Goal: Task Accomplishment & Management: Complete application form

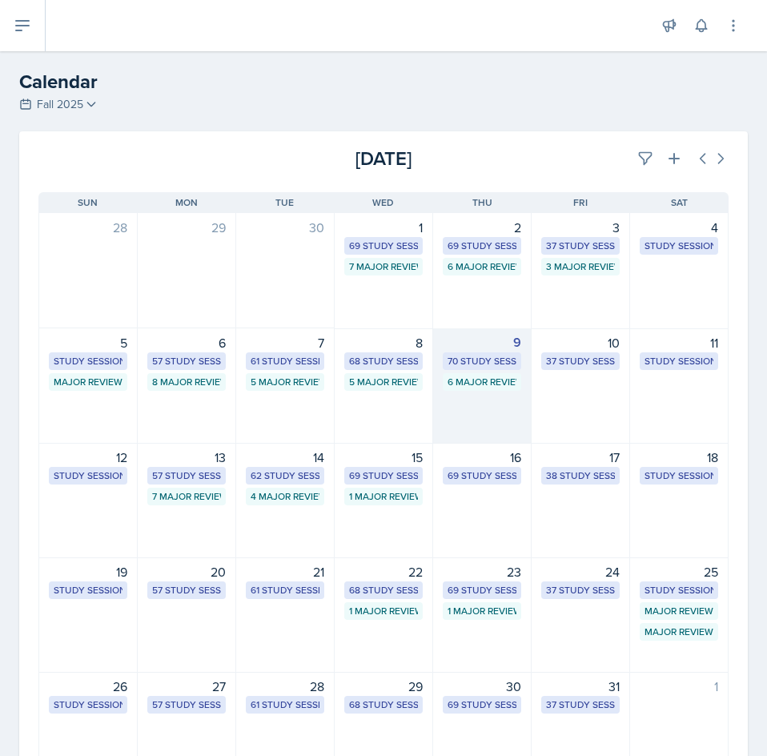
click at [490, 391] on div "9 70 Study Sessions 6 Major Review Sessions" at bounding box center [482, 385] width 99 height 115
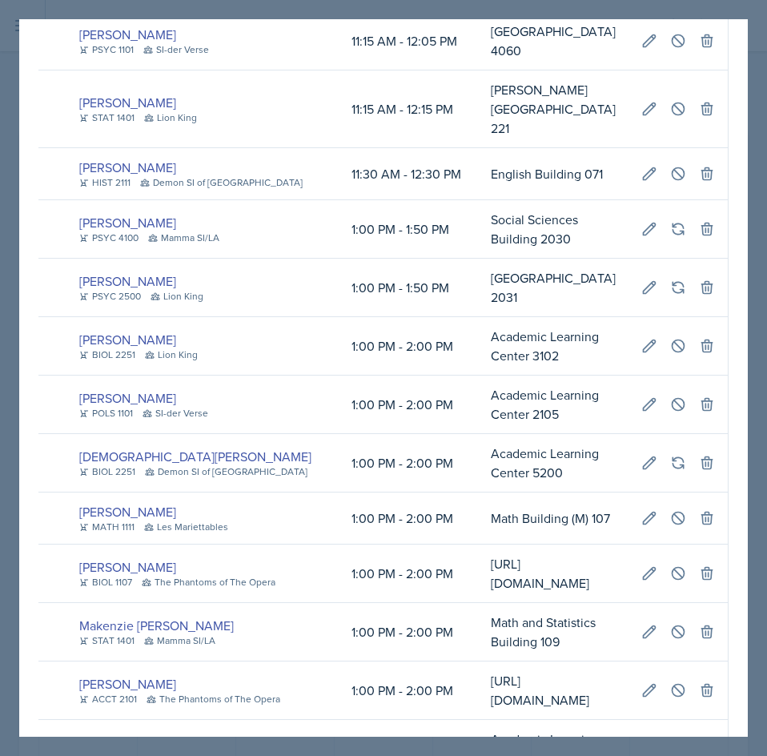
scroll to position [0, 552]
click at [677, 618] on button at bounding box center [678, 632] width 29 height 29
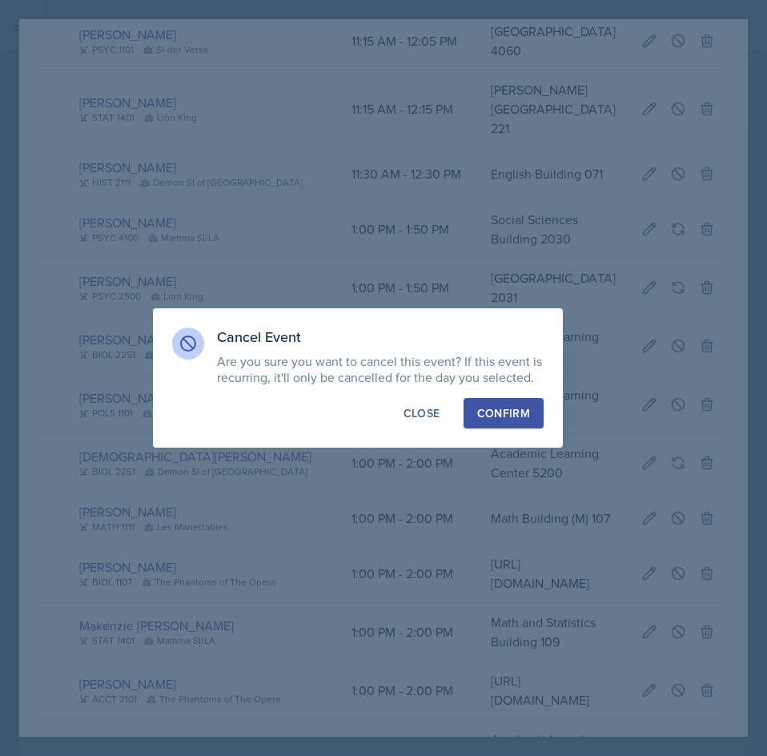
click at [533, 418] on button "Confirm" at bounding box center [504, 413] width 80 height 30
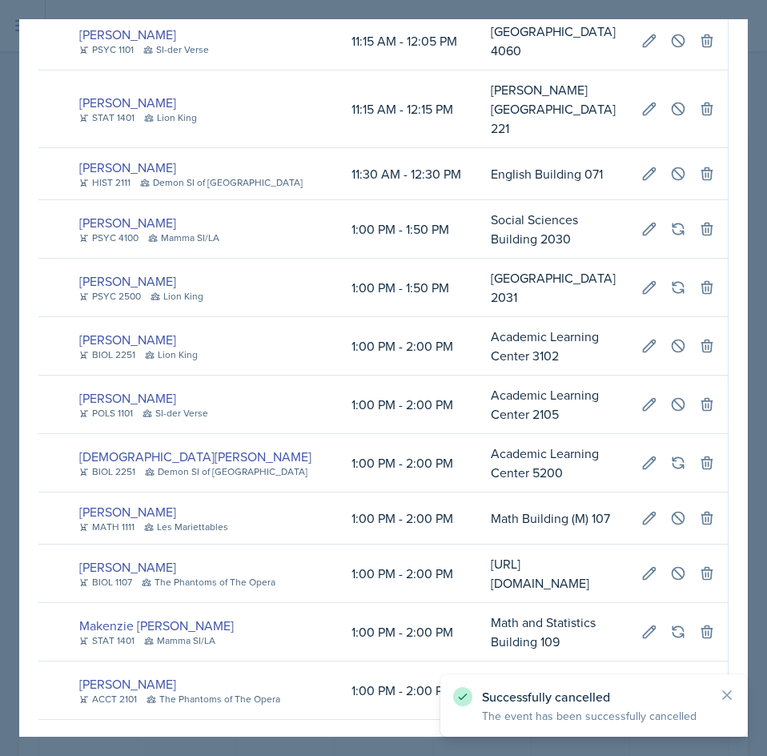
click at [752, 396] on div at bounding box center [383, 378] width 767 height 756
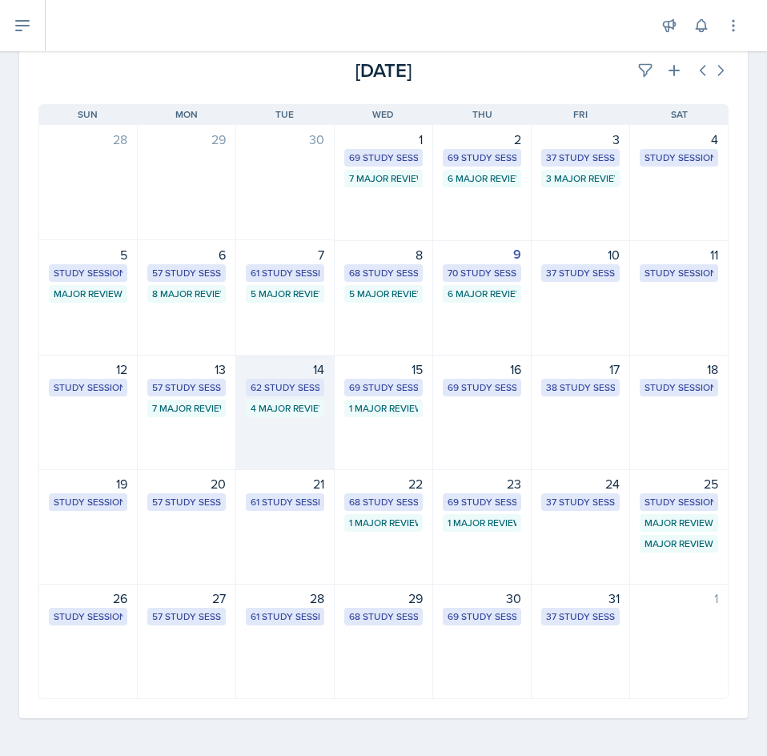
scroll to position [89, 0]
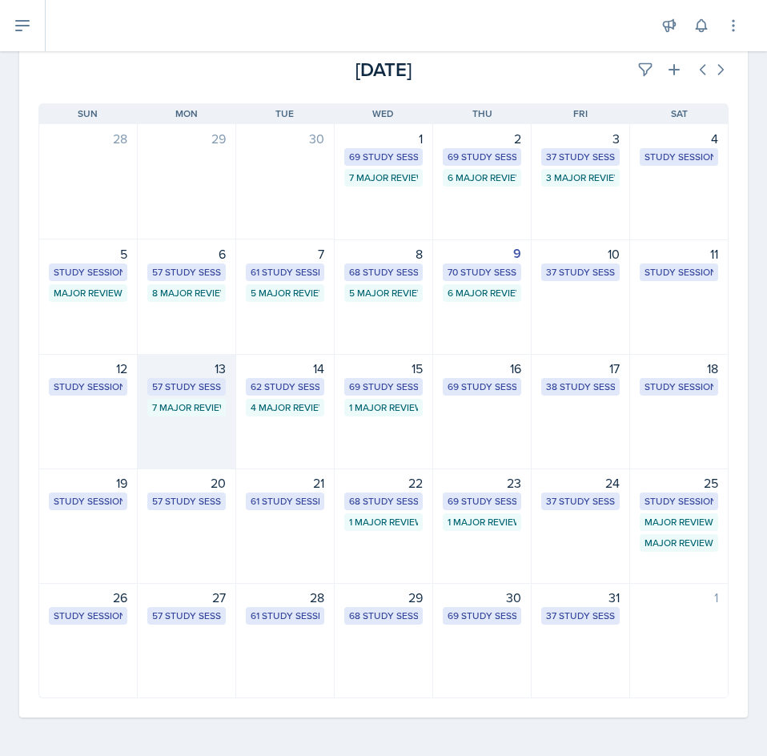
click at [180, 384] on div "57 Study Sessions" at bounding box center [186, 387] width 69 height 14
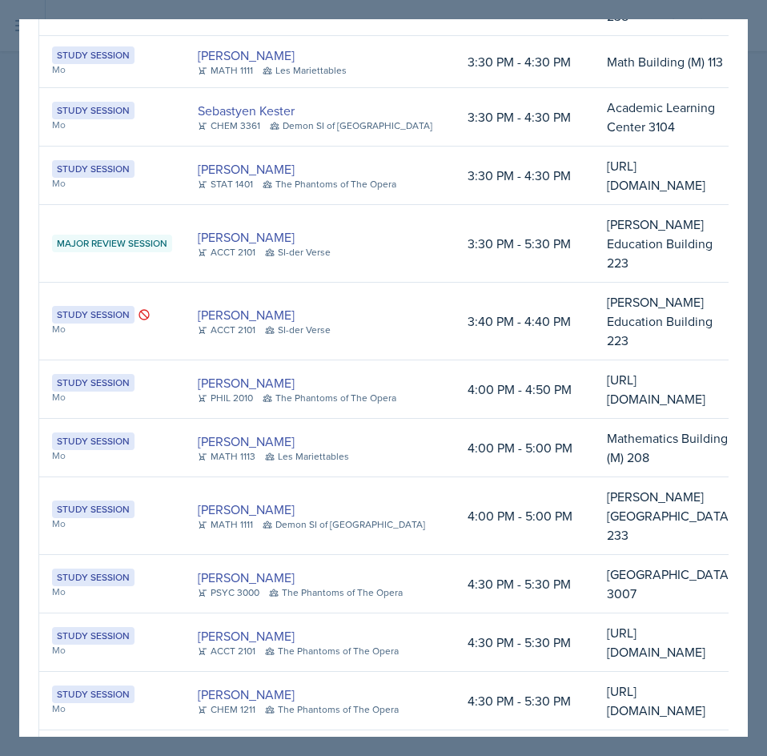
scroll to position [2083, 0]
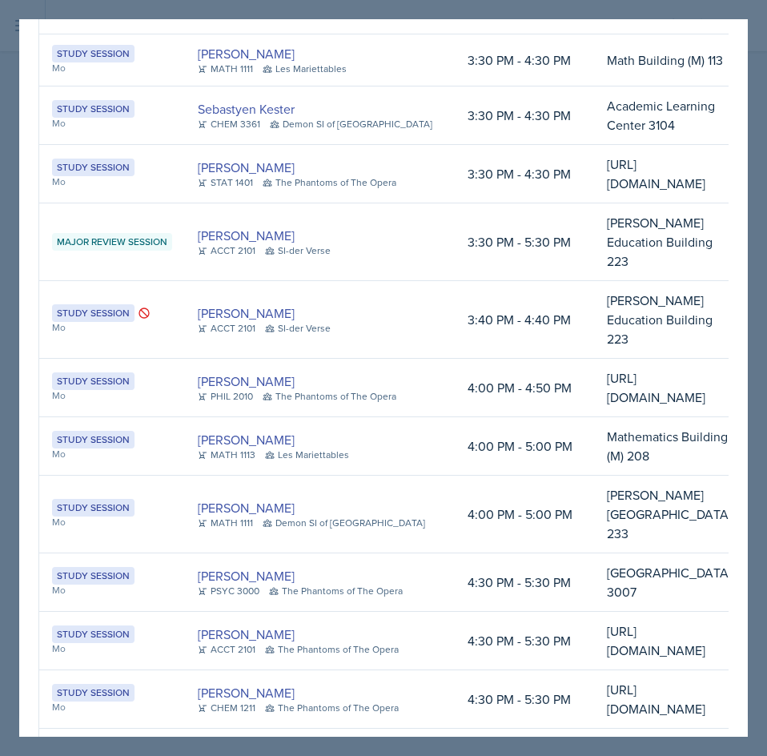
drag, startPoint x: 377, startPoint y: 290, endPoint x: 396, endPoint y: 289, distance: 19.2
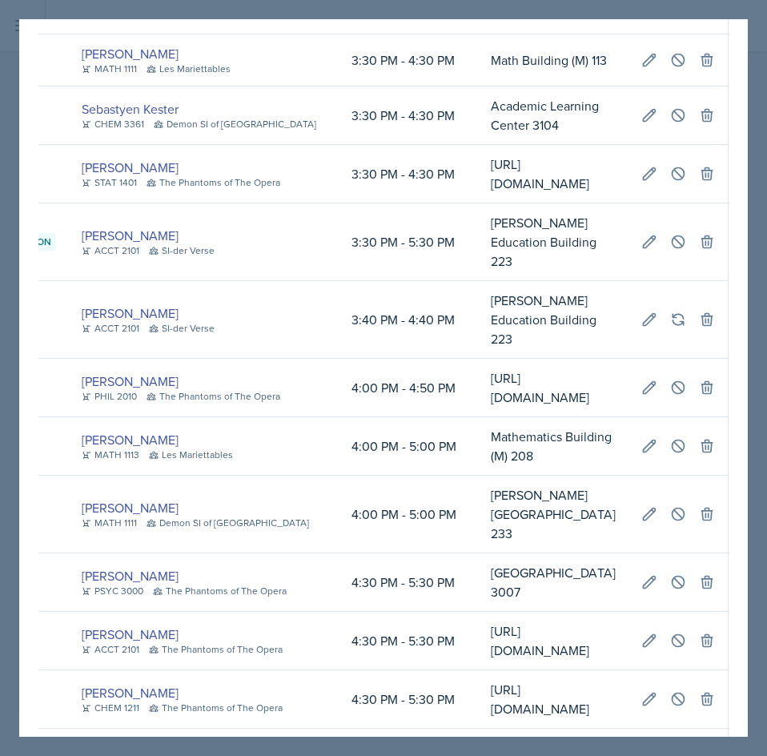
scroll to position [0, 544]
click at [670, 506] on icon at bounding box center [678, 514] width 16 height 16
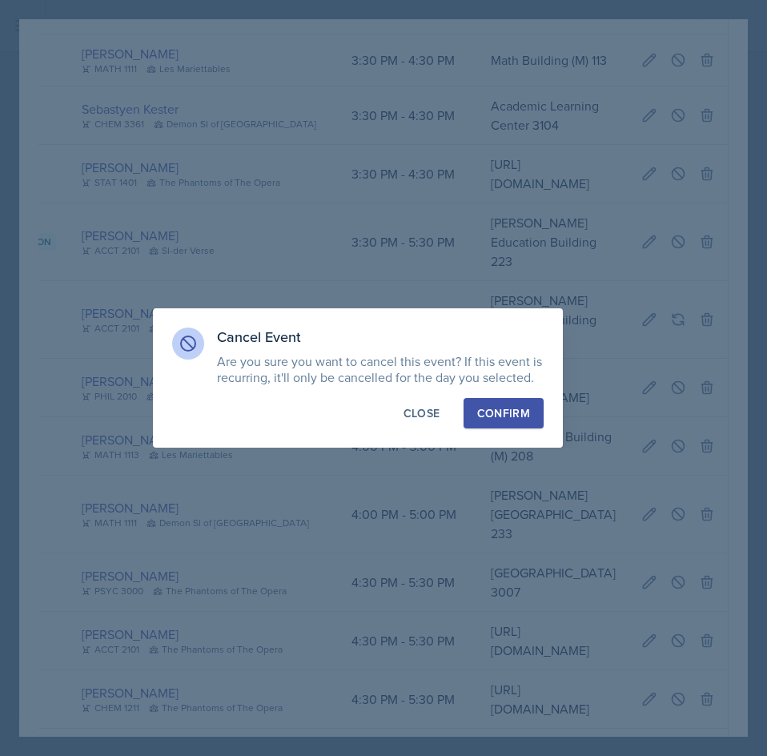
click at [517, 407] on div "Confirm" at bounding box center [503, 413] width 53 height 16
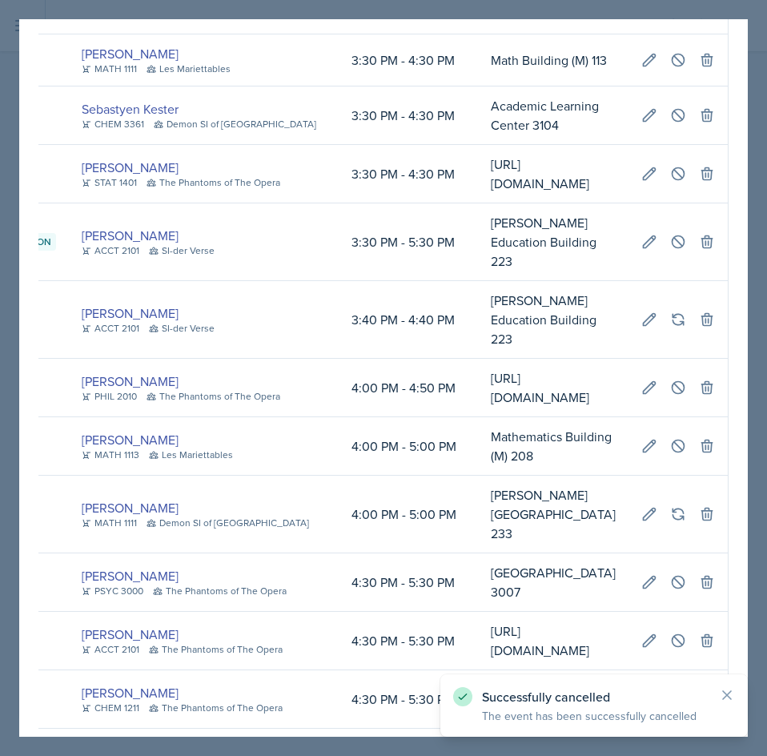
click at [755, 155] on div at bounding box center [383, 378] width 767 height 756
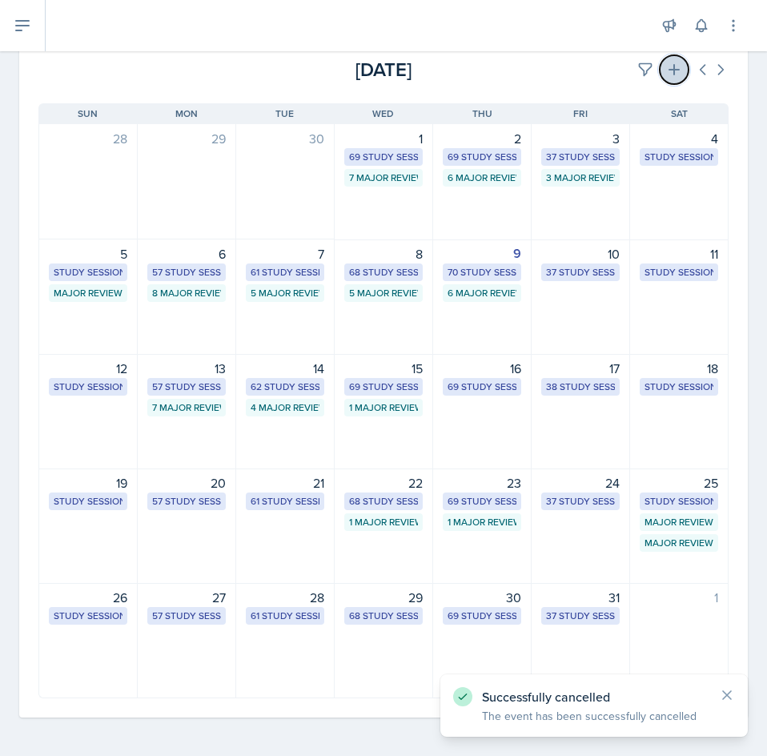
click at [672, 69] on button at bounding box center [674, 69] width 29 height 29
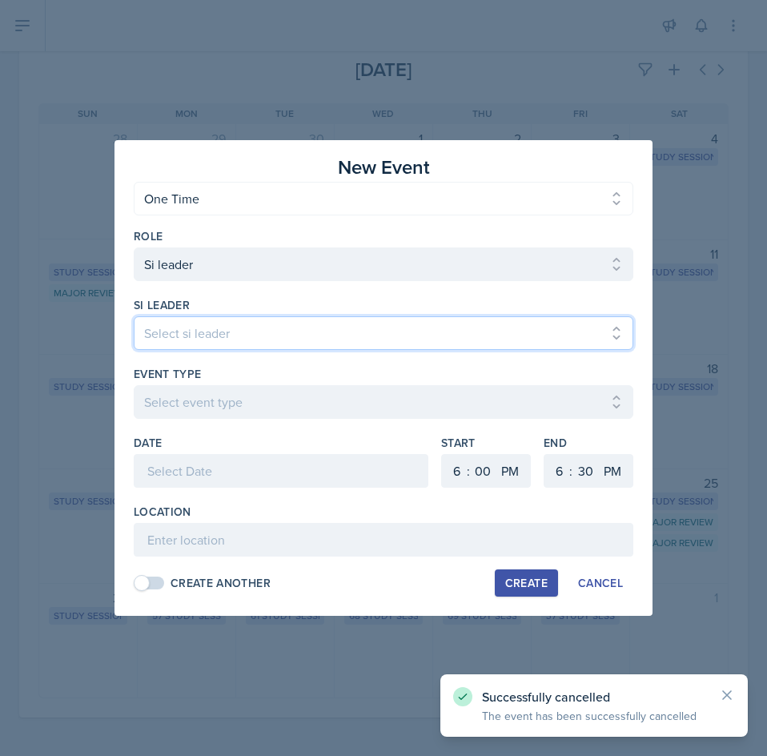
click at [301, 338] on select "Select si leader [PERSON_NAME] [PERSON_NAME] [PERSON_NAME] [PERSON_NAME] [PERSO…" at bounding box center [384, 333] width 500 height 34
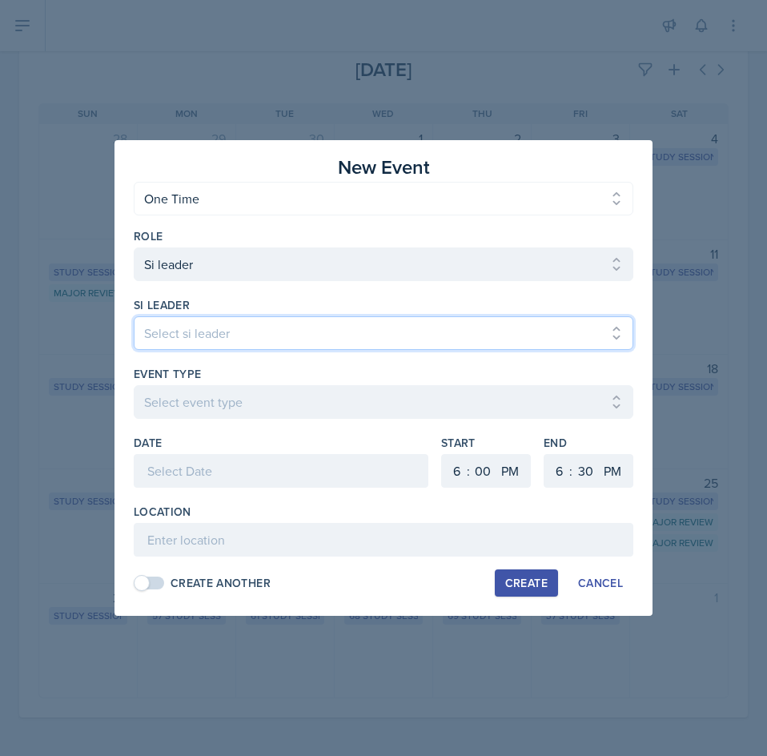
select select "7e054701-8f44-4c7d-9d41-495348d8c59e"
click at [134, 316] on select "Select si leader [PERSON_NAME] [PERSON_NAME] [PERSON_NAME] [PERSON_NAME] [PERSO…" at bounding box center [384, 333] width 500 height 34
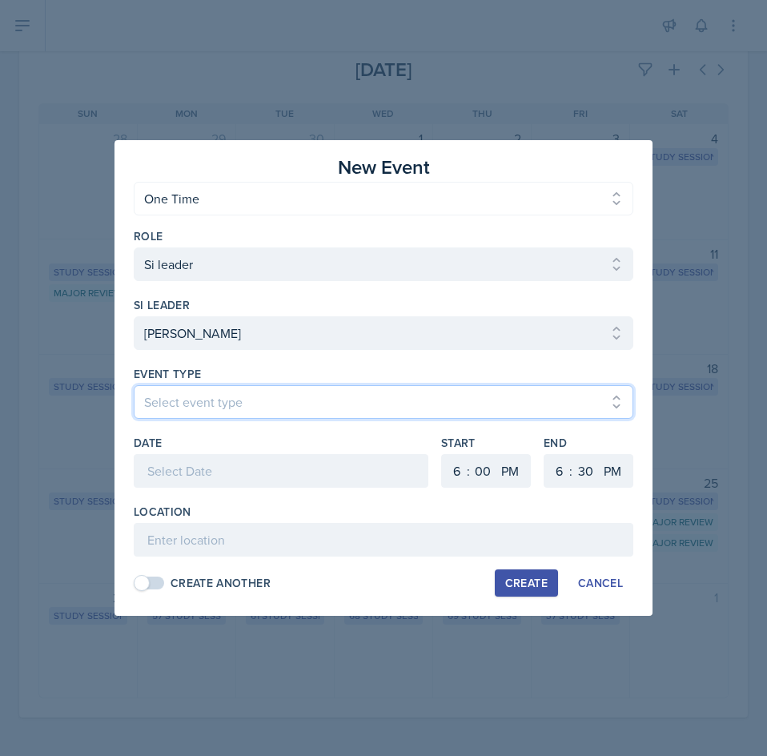
click at [219, 408] on select "Select event type Major Review Session Study Session" at bounding box center [384, 402] width 500 height 34
select select "66bb7cbf-e419-488b-a7ef-f63bc5f9ed04"
click at [134, 385] on select "Select event type Major Review Session Study Session" at bounding box center [384, 402] width 500 height 34
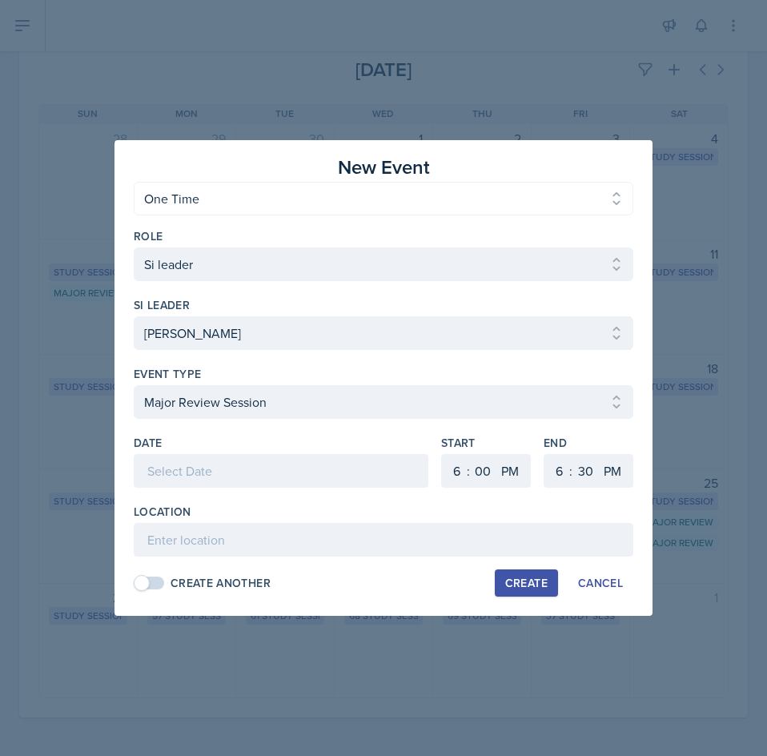
click at [211, 458] on div at bounding box center [281, 471] width 295 height 34
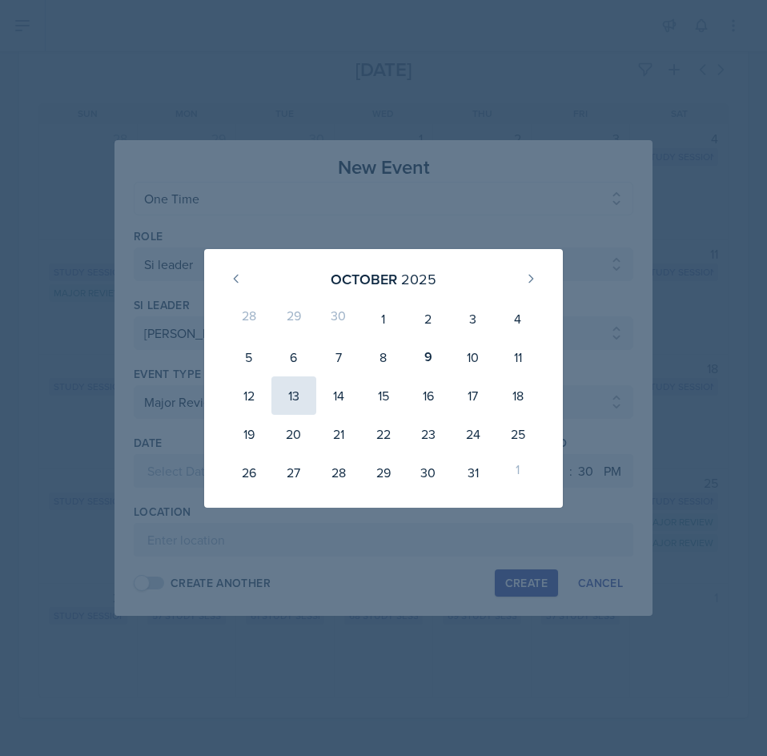
click at [310, 405] on div "13" at bounding box center [294, 395] width 45 height 38
type input "[DATE]"
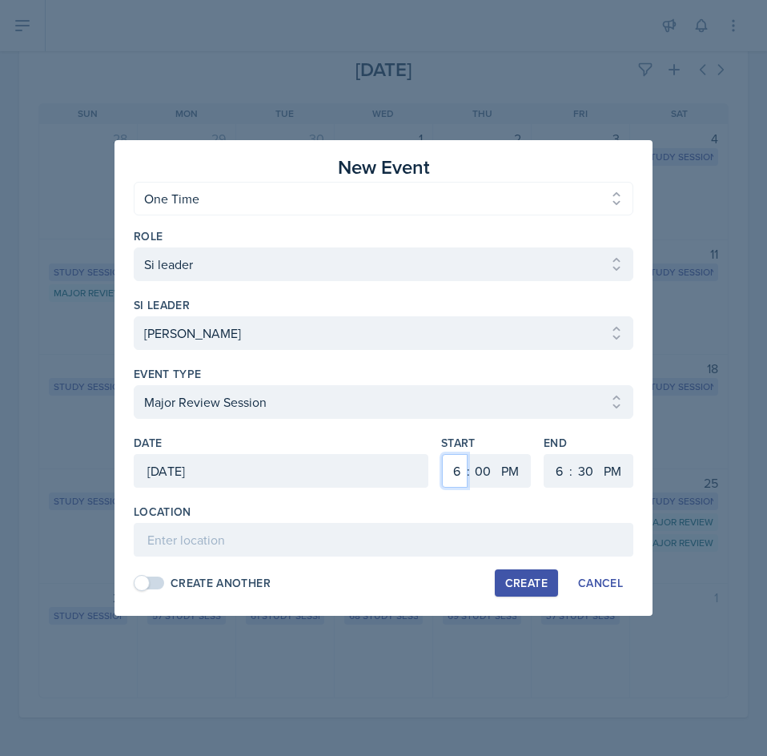
click at [452, 475] on select "1 2 3 4 5 6 7 8 9 10 11 12" at bounding box center [455, 471] width 26 height 34
select select "4"
click at [442, 454] on select "1 2 3 4 5 6 7 8 9 10 11 12" at bounding box center [455, 471] width 26 height 34
click at [576, 471] on select "00 05 10 15 20 25 30 35 40 45 50 55" at bounding box center [586, 471] width 26 height 34
select select "0"
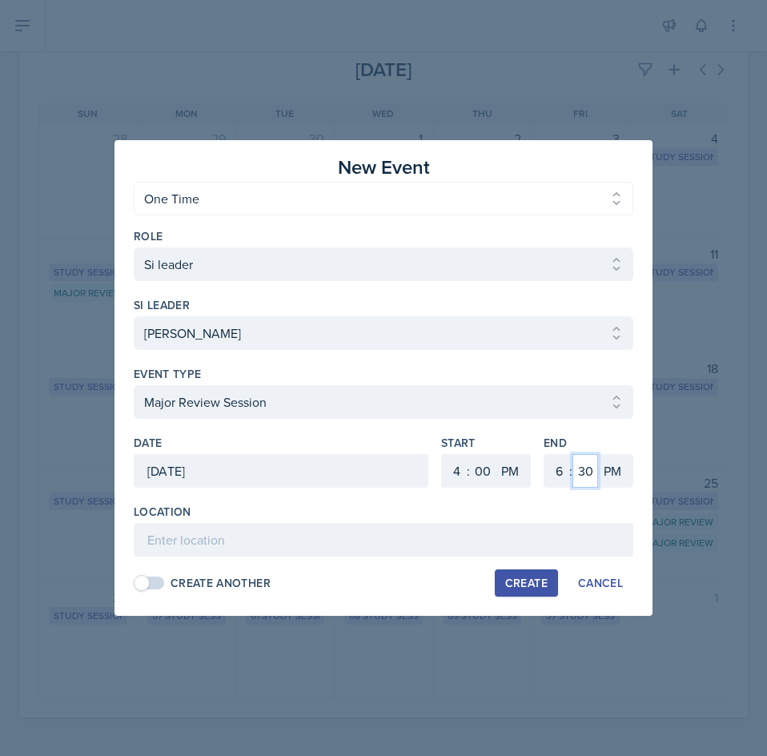
click at [573, 454] on select "00 05 10 15 20 25 30 35 40 45 50 55" at bounding box center [586, 471] width 26 height 34
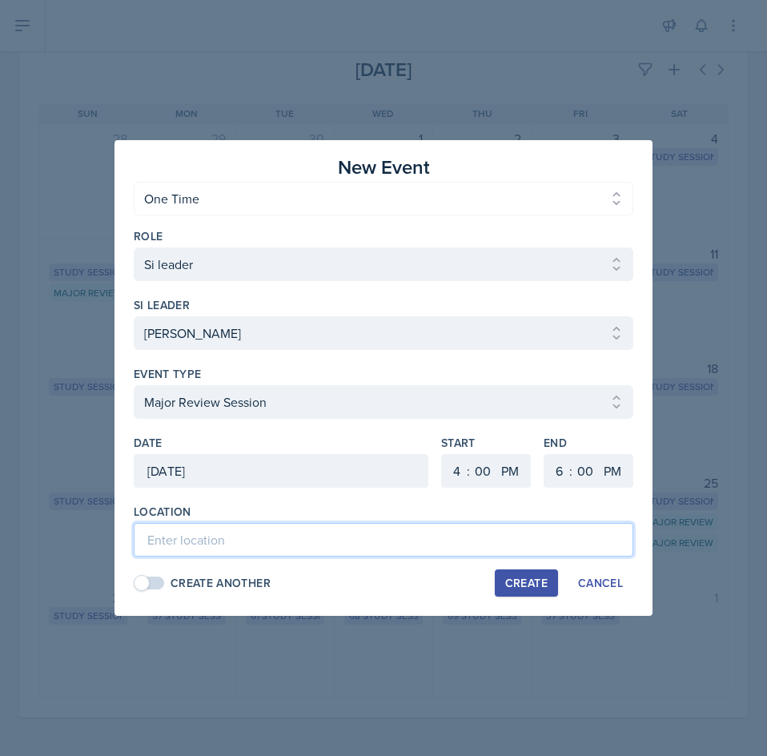
click at [229, 538] on input at bounding box center [384, 540] width 500 height 34
click at [379, 532] on input "Academic Learning Center" at bounding box center [384, 540] width 500 height 34
type input "Academic Learning Center 3103"
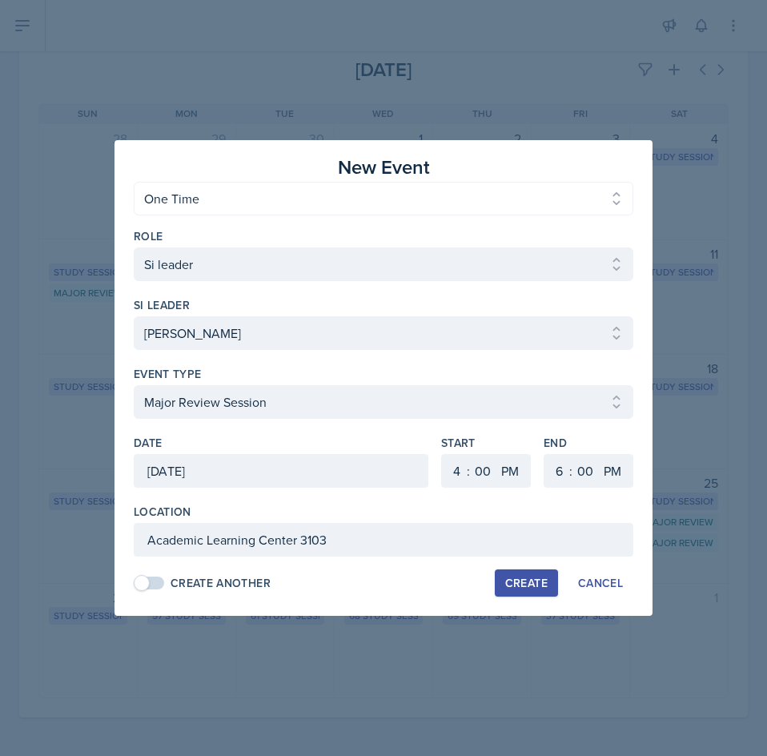
click at [543, 579] on div "Create" at bounding box center [526, 583] width 42 height 13
select select
select select "6"
select select "30"
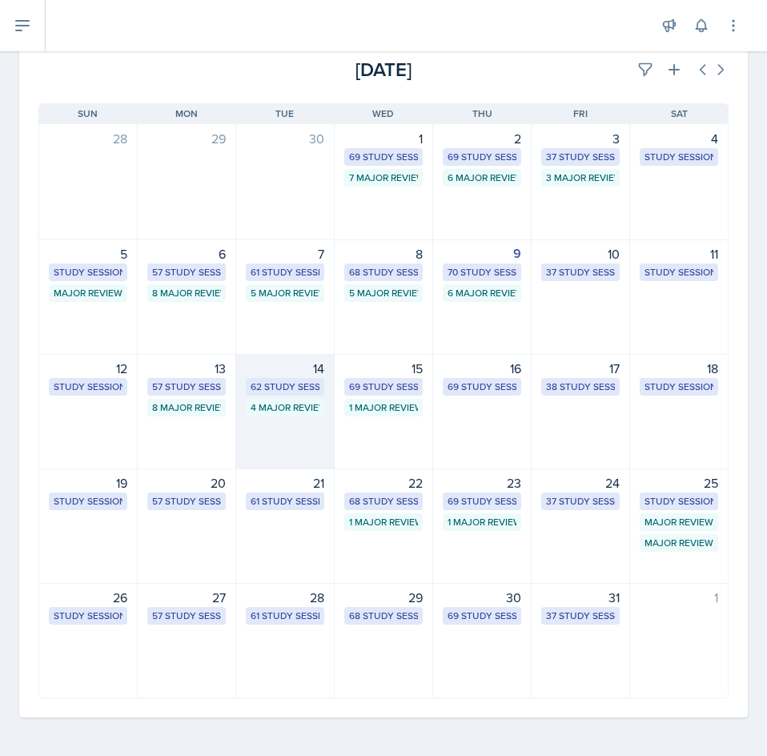
click at [294, 395] on div "62 Study Sessions" at bounding box center [285, 387] width 78 height 18
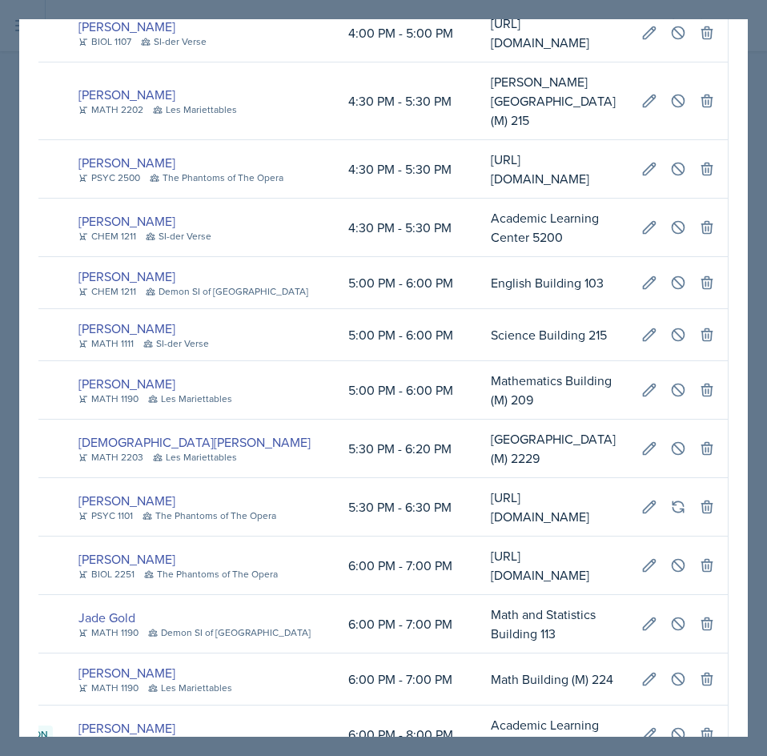
scroll to position [0, 561]
click at [664, 349] on button at bounding box center [678, 334] width 29 height 29
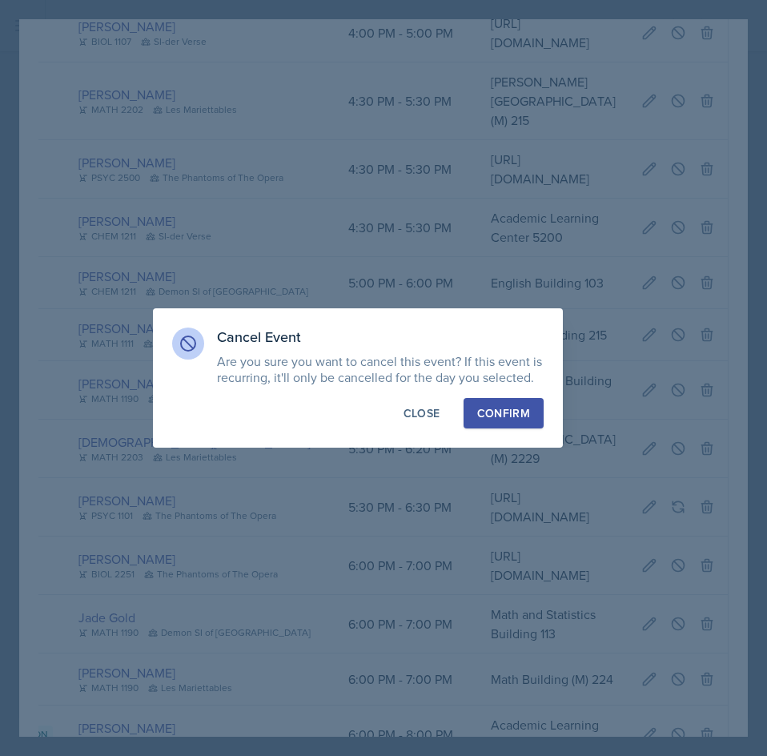
click at [514, 412] on div "Confirm" at bounding box center [503, 413] width 53 height 16
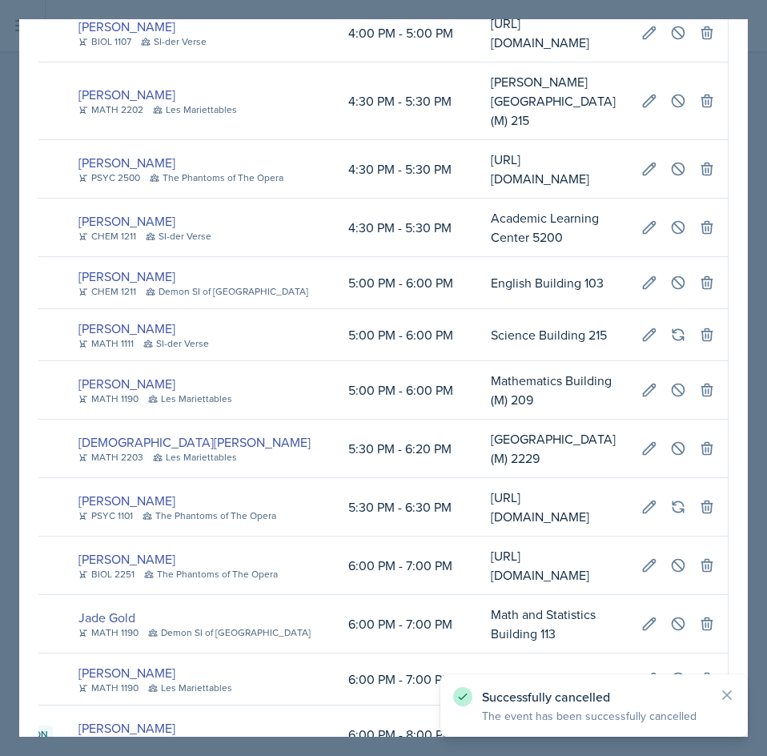
scroll to position [0, 0]
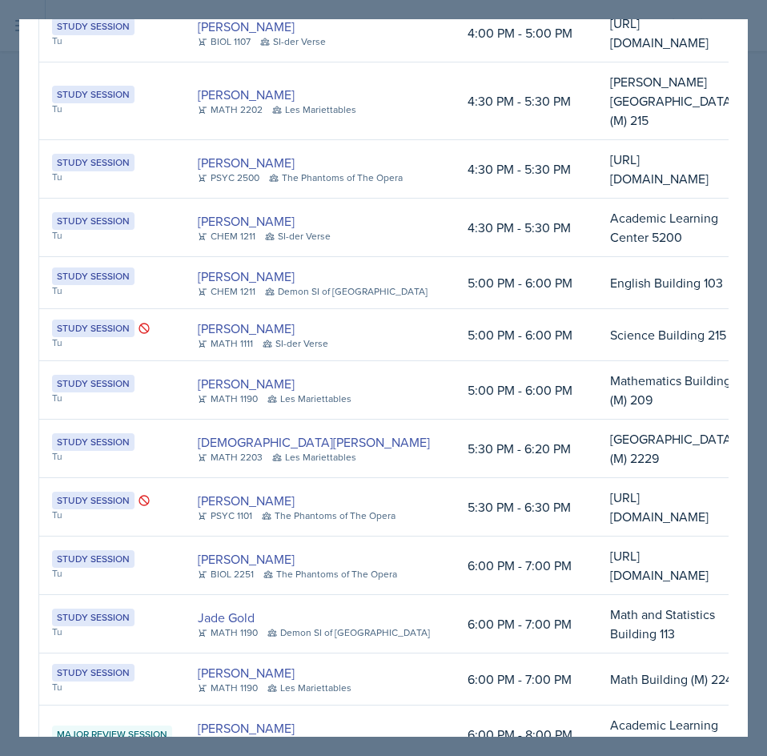
click at [755, 247] on div at bounding box center [383, 378] width 767 height 756
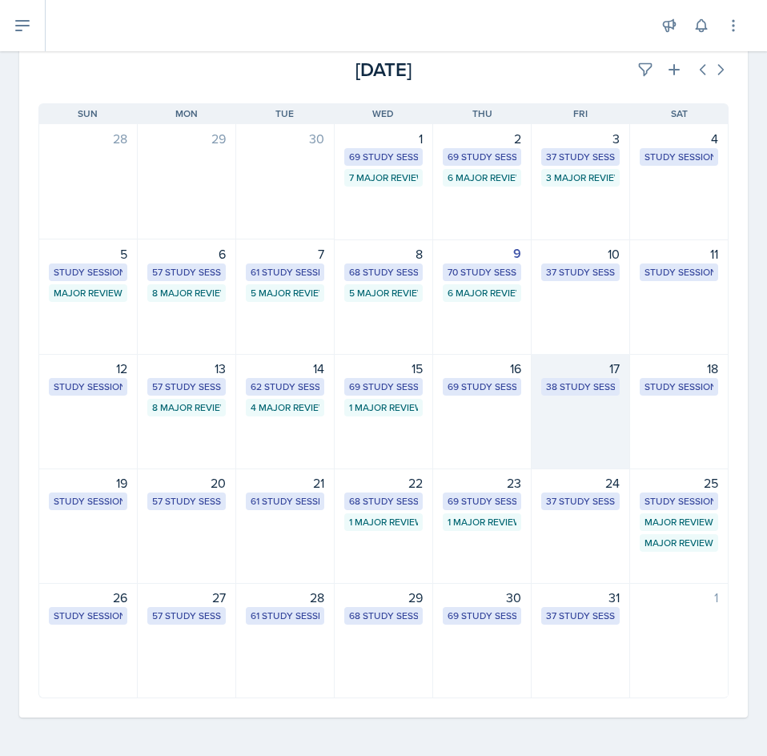
click at [546, 380] on div "38 Study Sessions" at bounding box center [580, 387] width 69 height 14
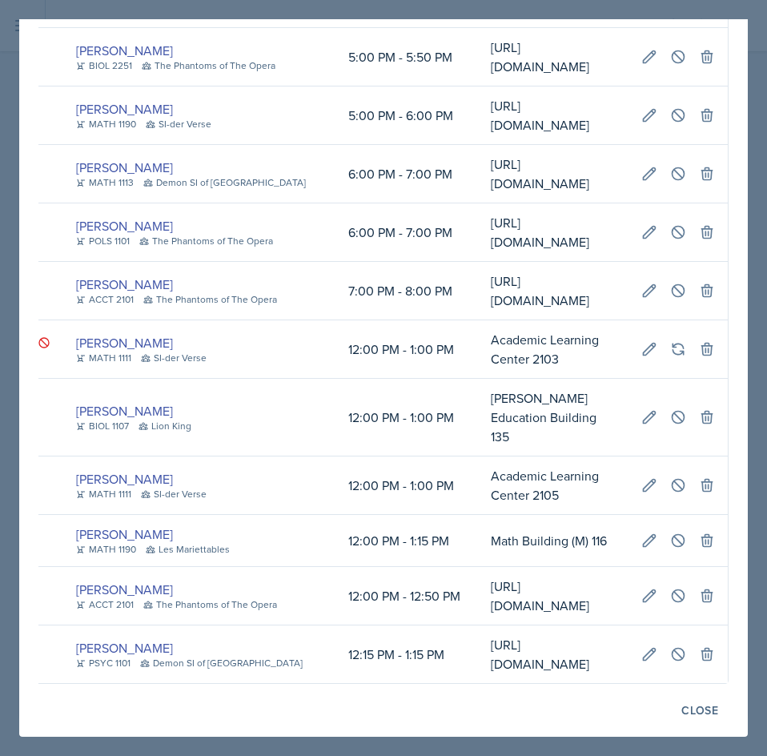
scroll to position [0, 538]
click at [670, 477] on icon at bounding box center [678, 485] width 16 height 16
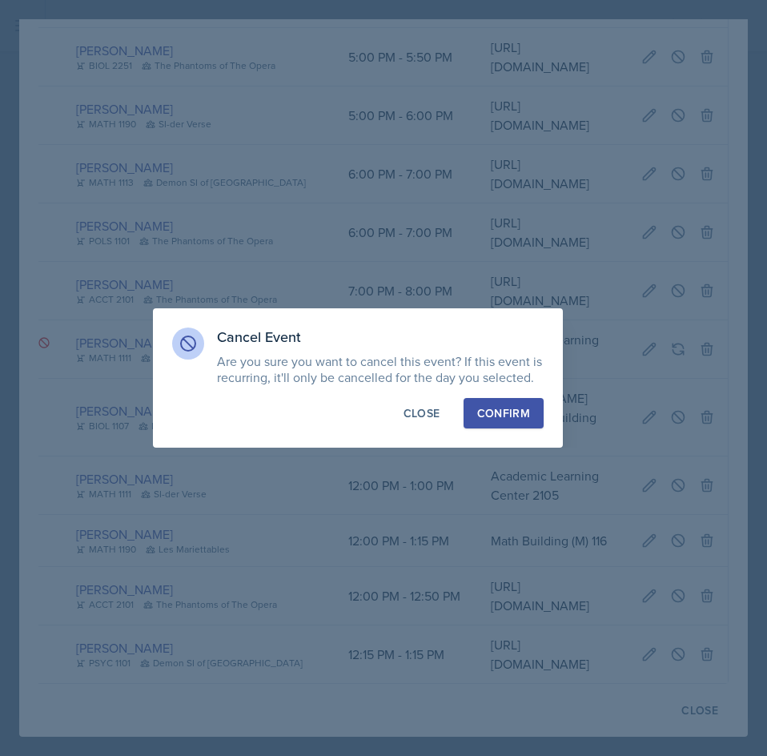
click at [509, 417] on div "Confirm" at bounding box center [503, 413] width 53 height 16
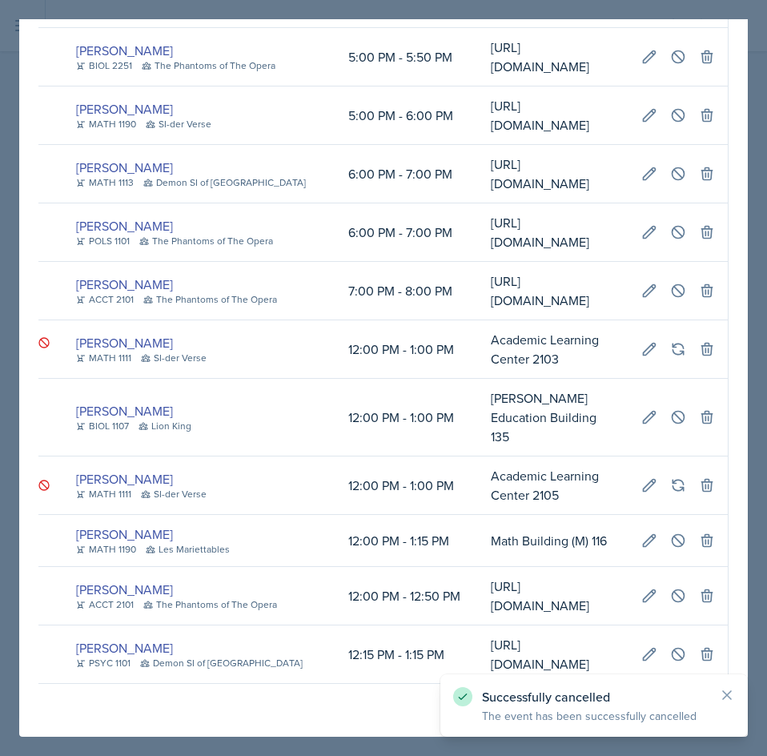
click at [755, 403] on div at bounding box center [383, 378] width 767 height 756
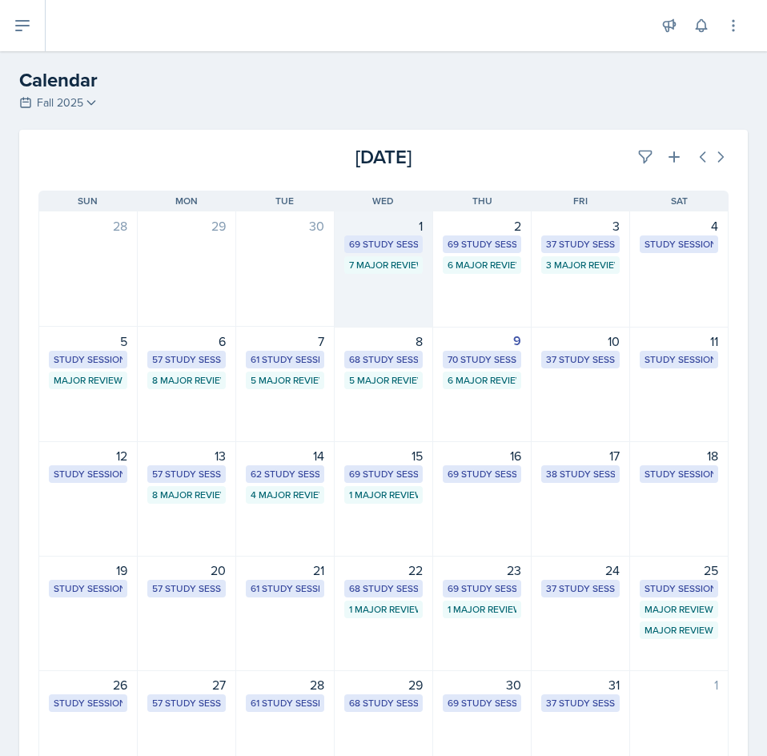
scroll to position [0, 0]
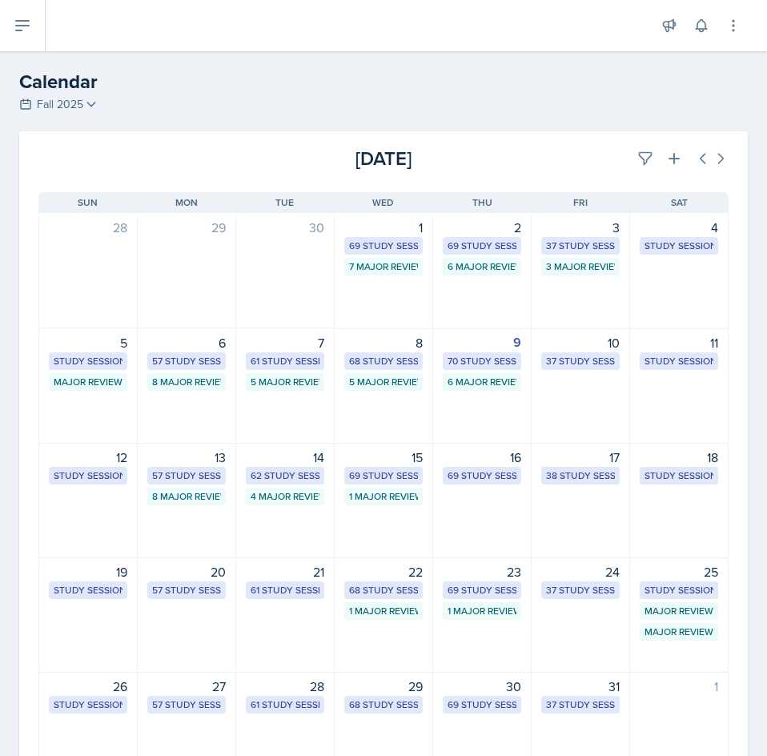
click at [369, 72] on h2 "Calendar" at bounding box center [383, 81] width 729 height 29
